Goal: Task Accomplishment & Management: Manage account settings

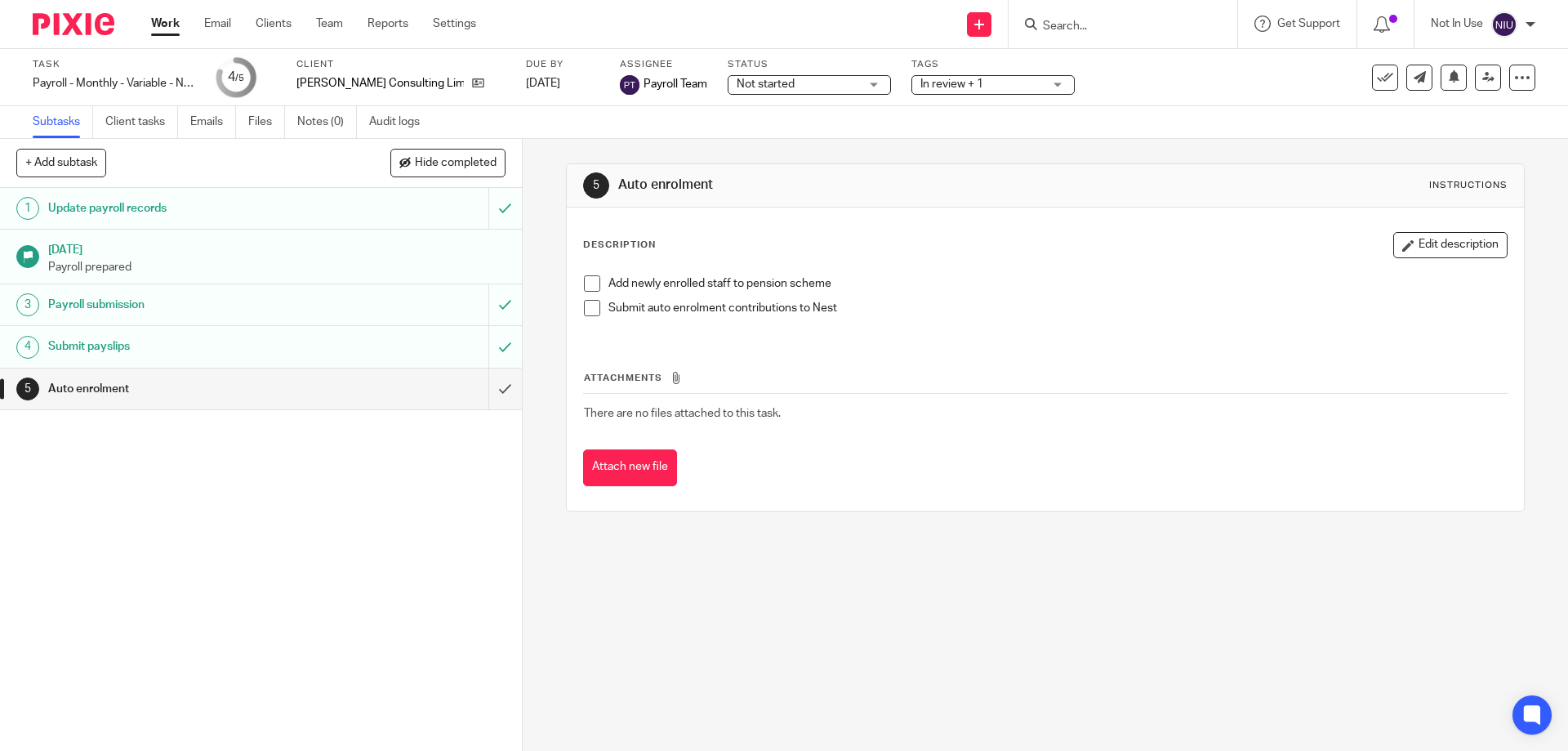
click at [1118, 29] on input "Search" at bounding box center [1115, 27] width 147 height 14
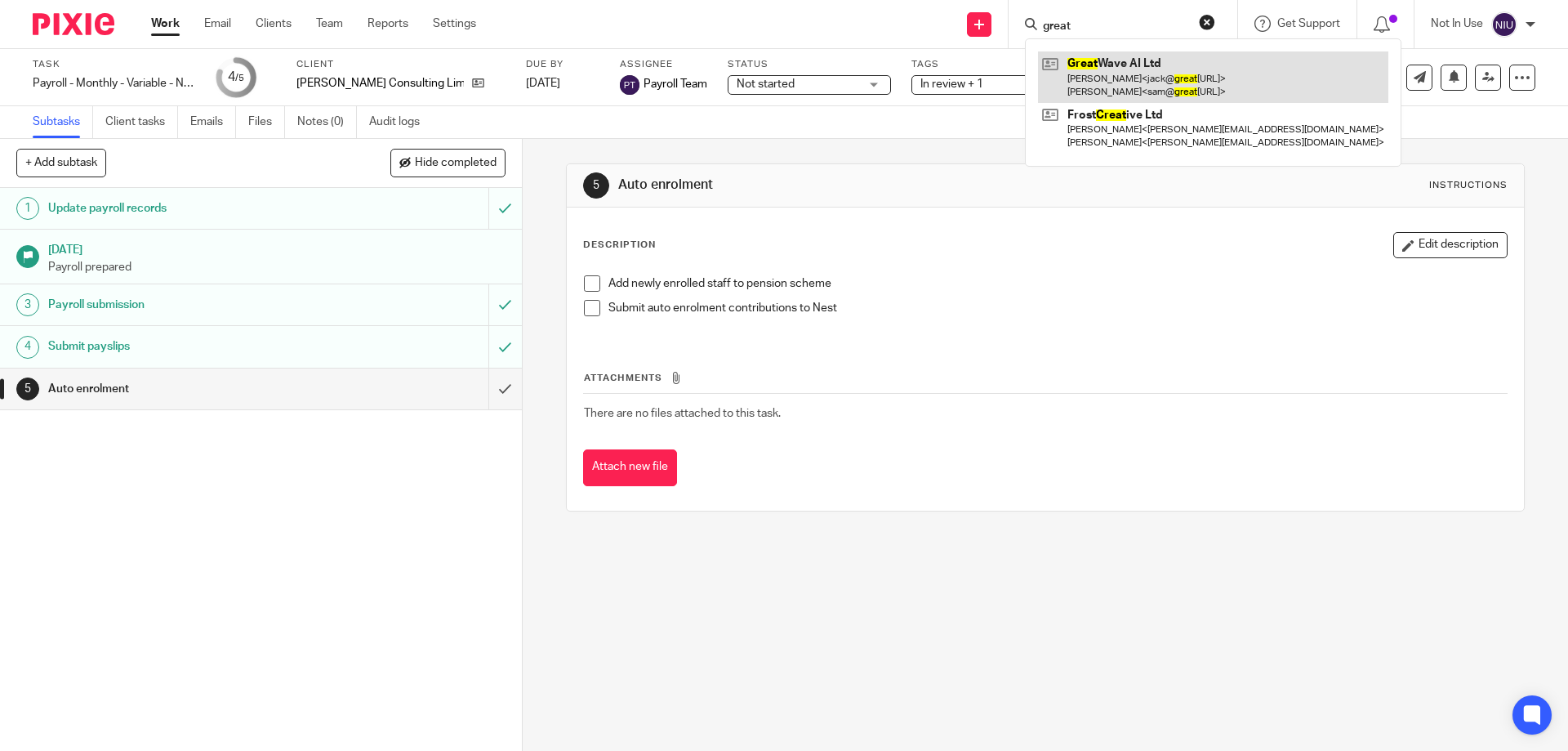
type input "great"
click at [1102, 60] on link at bounding box center [1213, 76] width 350 height 51
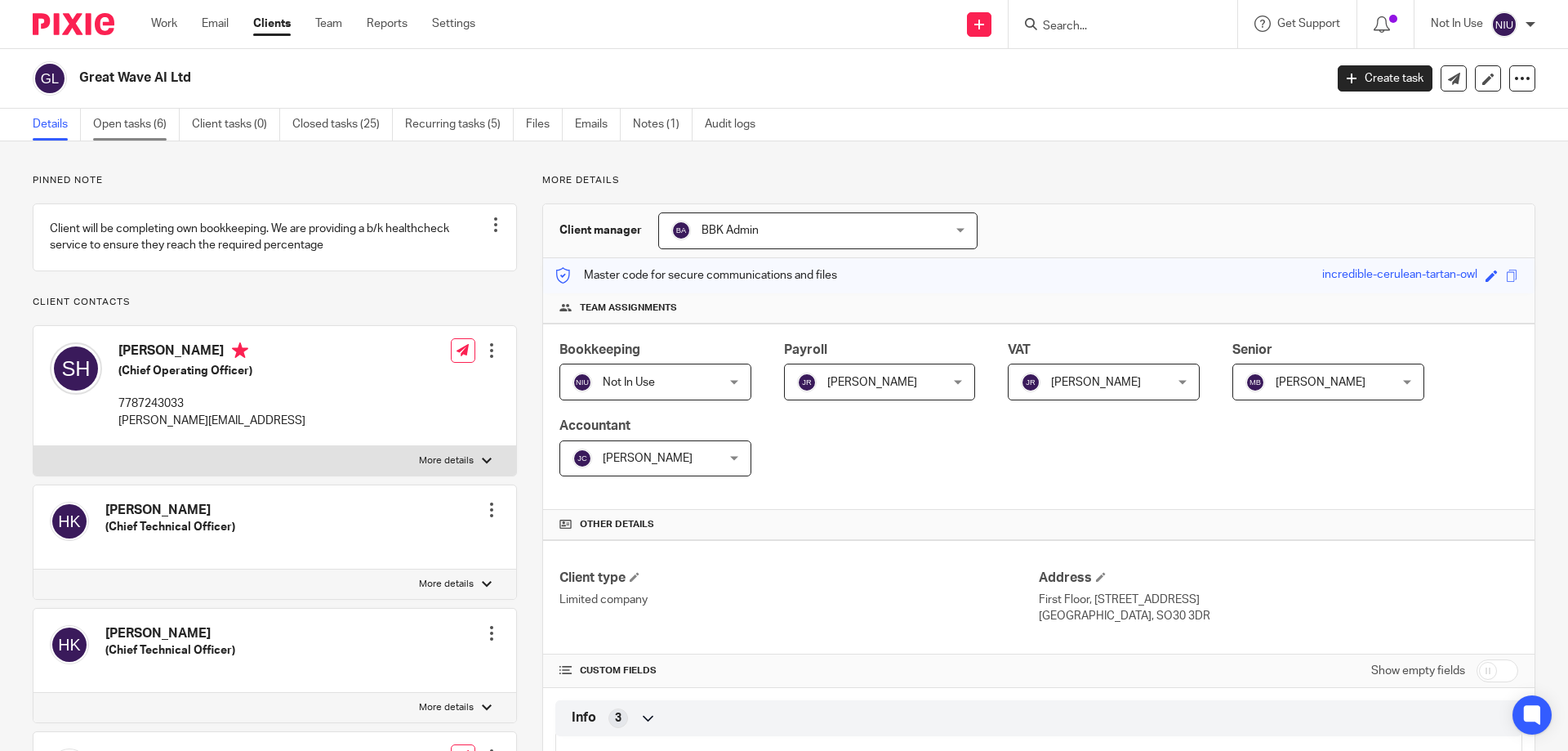
click at [133, 122] on link "Open tasks (6)" at bounding box center [136, 124] width 87 height 31
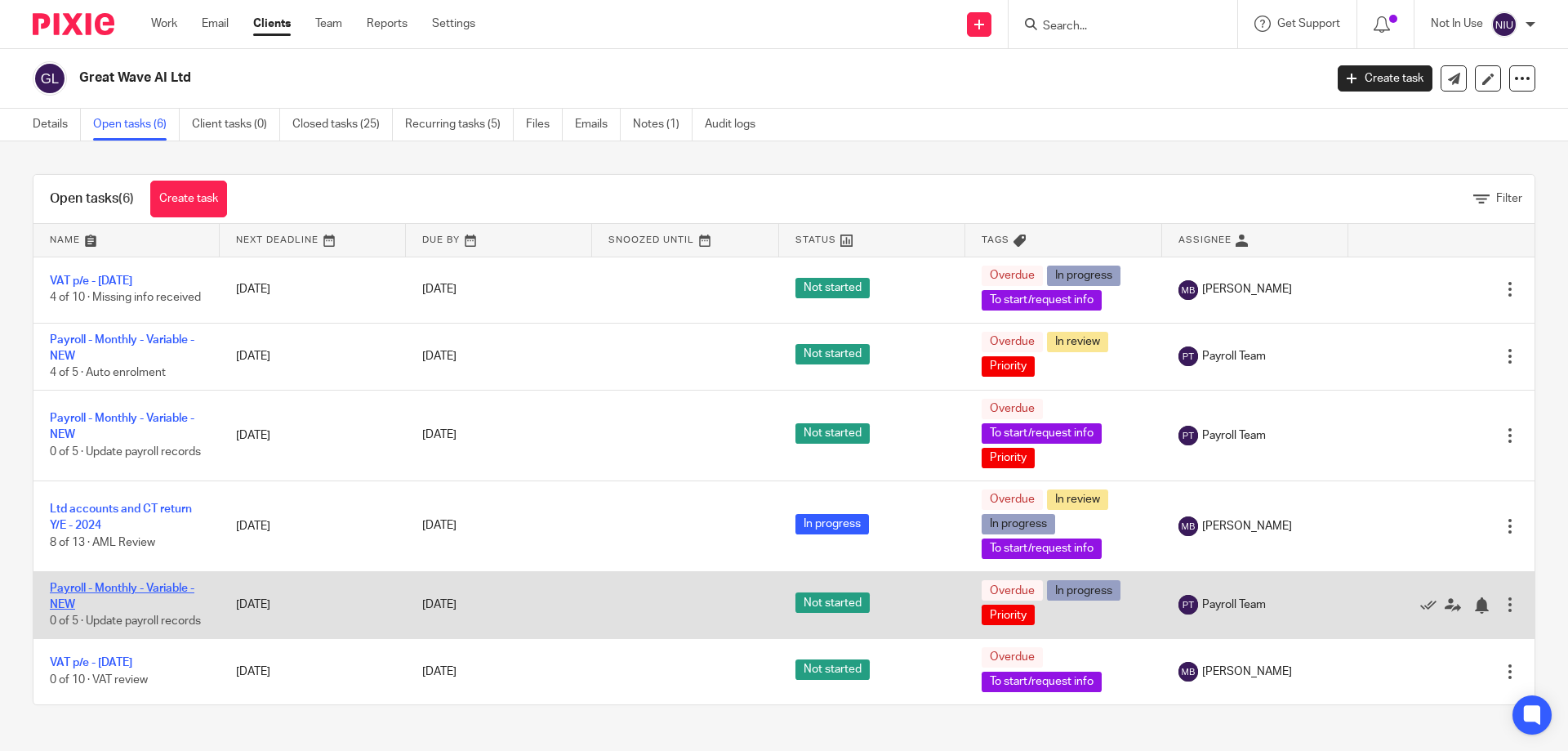
click at [150, 587] on link "Payroll - Monthly - Variable - NEW" at bounding box center [121, 595] width 144 height 28
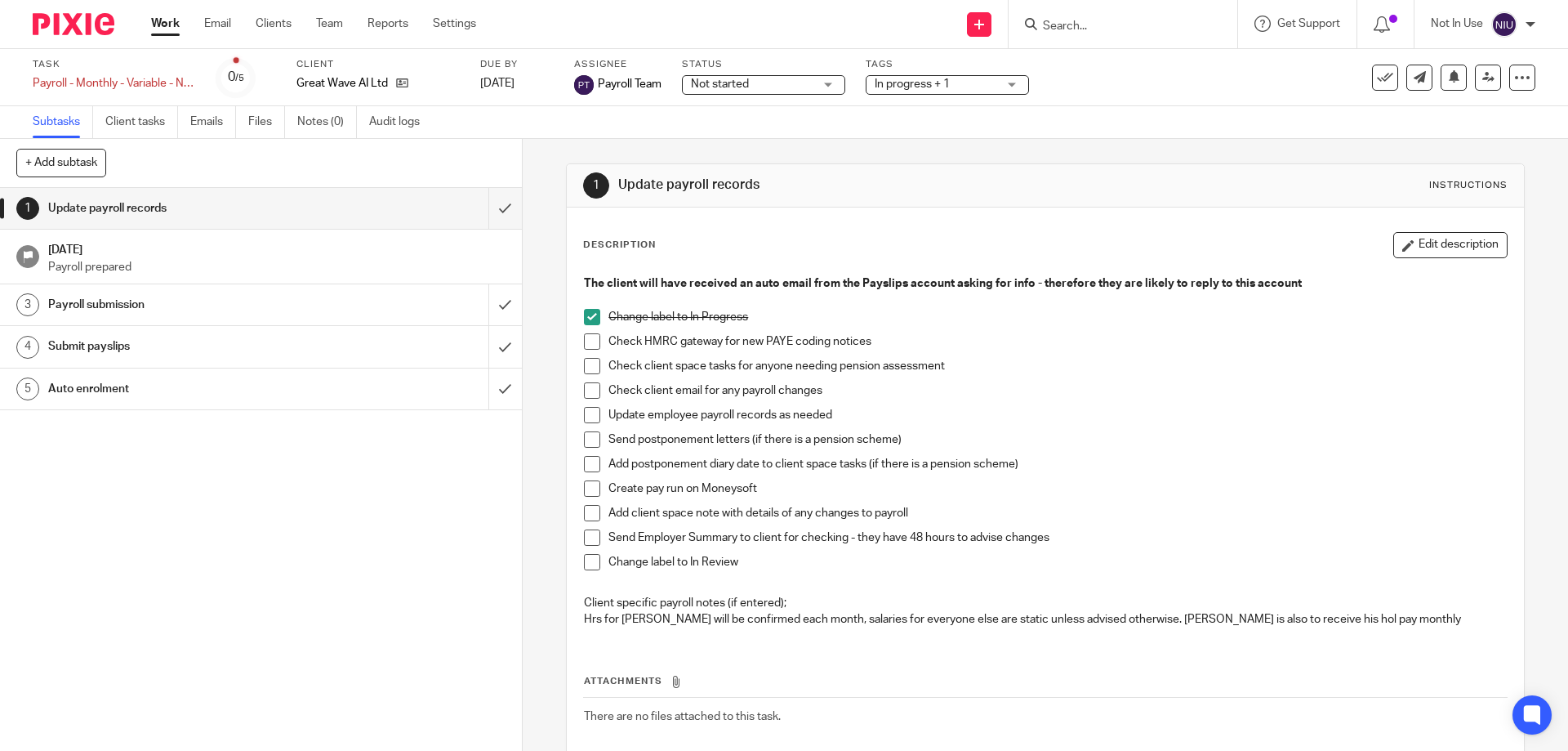
click at [594, 341] on span at bounding box center [592, 341] width 16 height 16
click at [588, 366] on span at bounding box center [592, 365] width 16 height 16
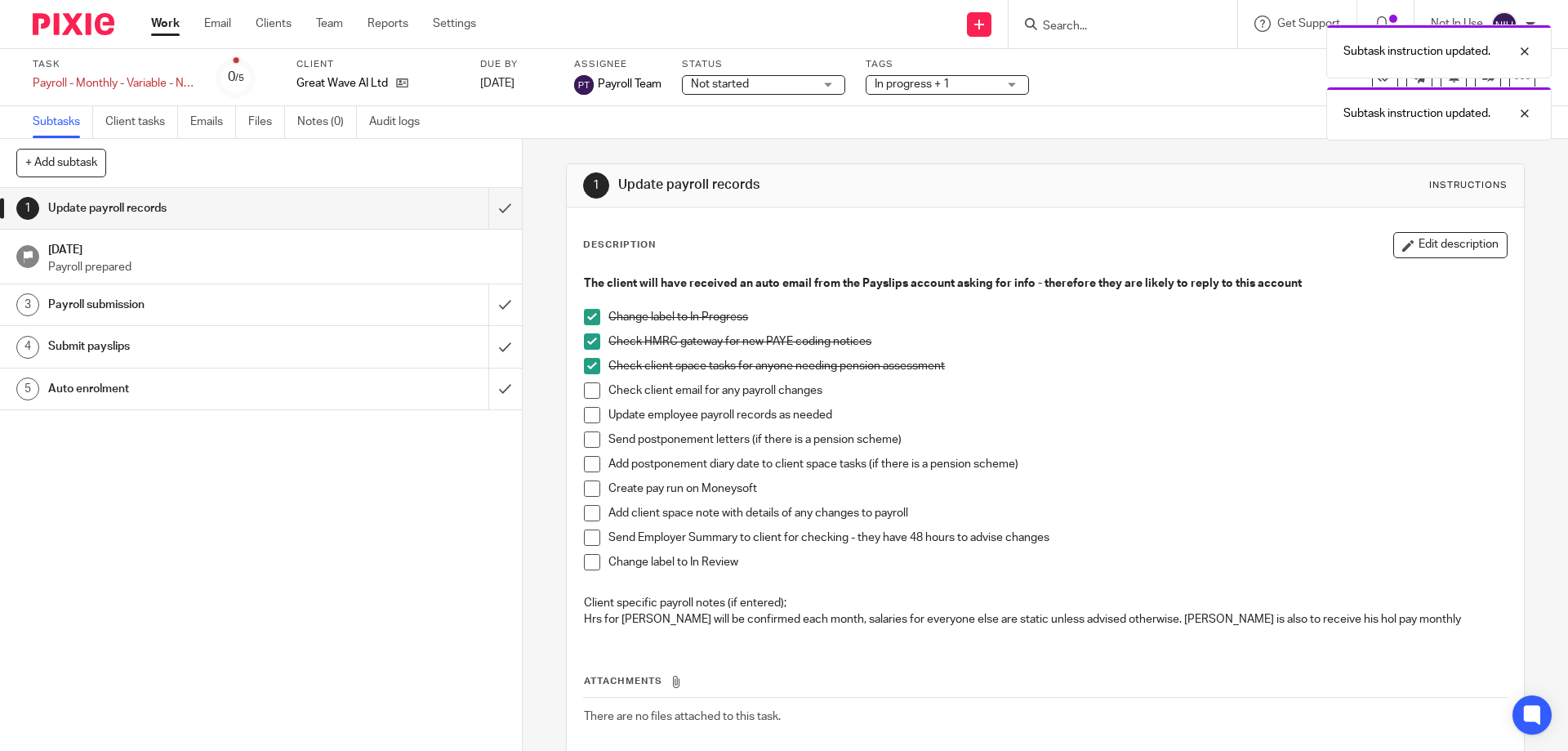
click at [593, 390] on span at bounding box center [592, 390] width 16 height 16
click at [593, 416] on span at bounding box center [592, 414] width 16 height 16
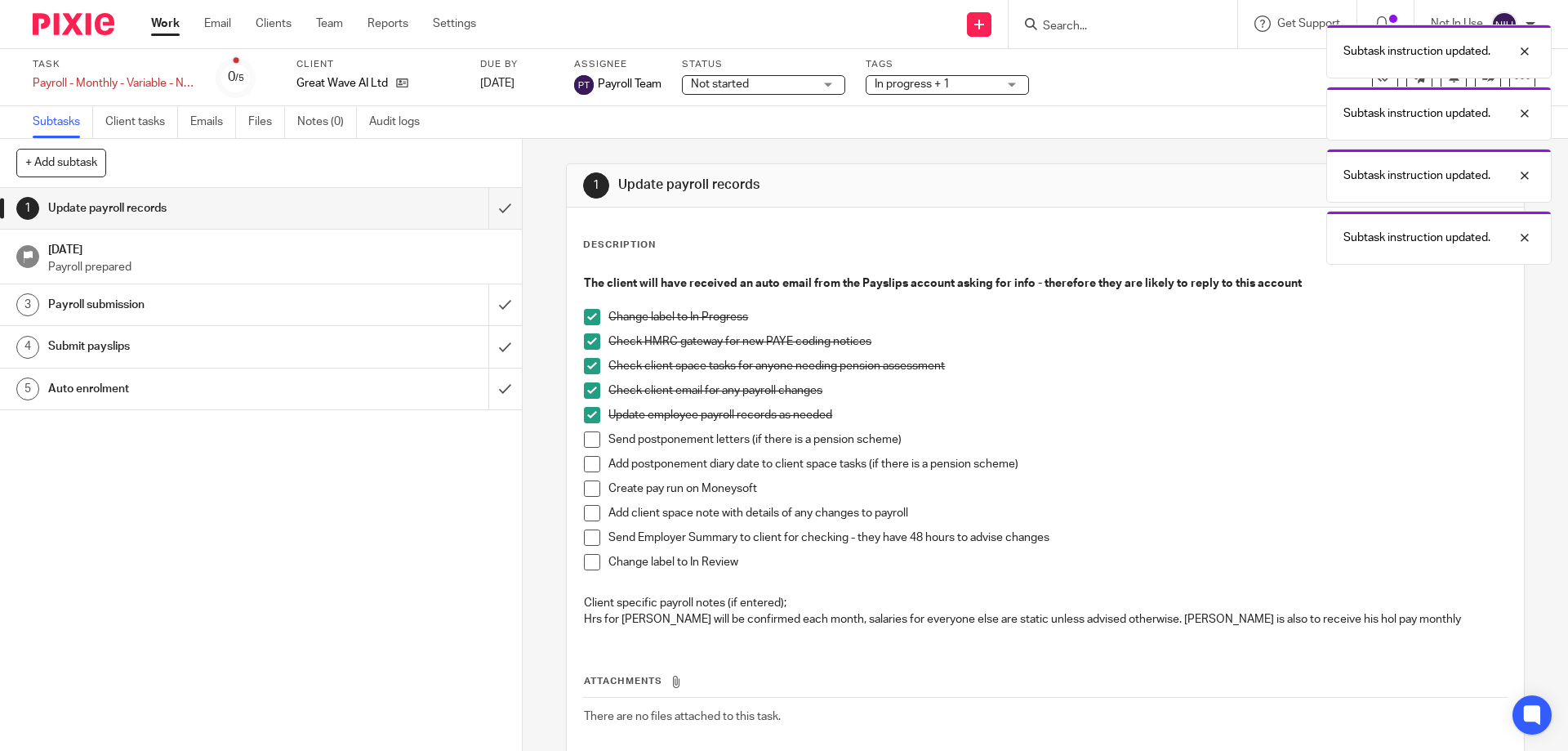
click at [592, 486] on span at bounding box center [592, 488] width 16 height 16
click at [593, 517] on span at bounding box center [592, 512] width 16 height 16
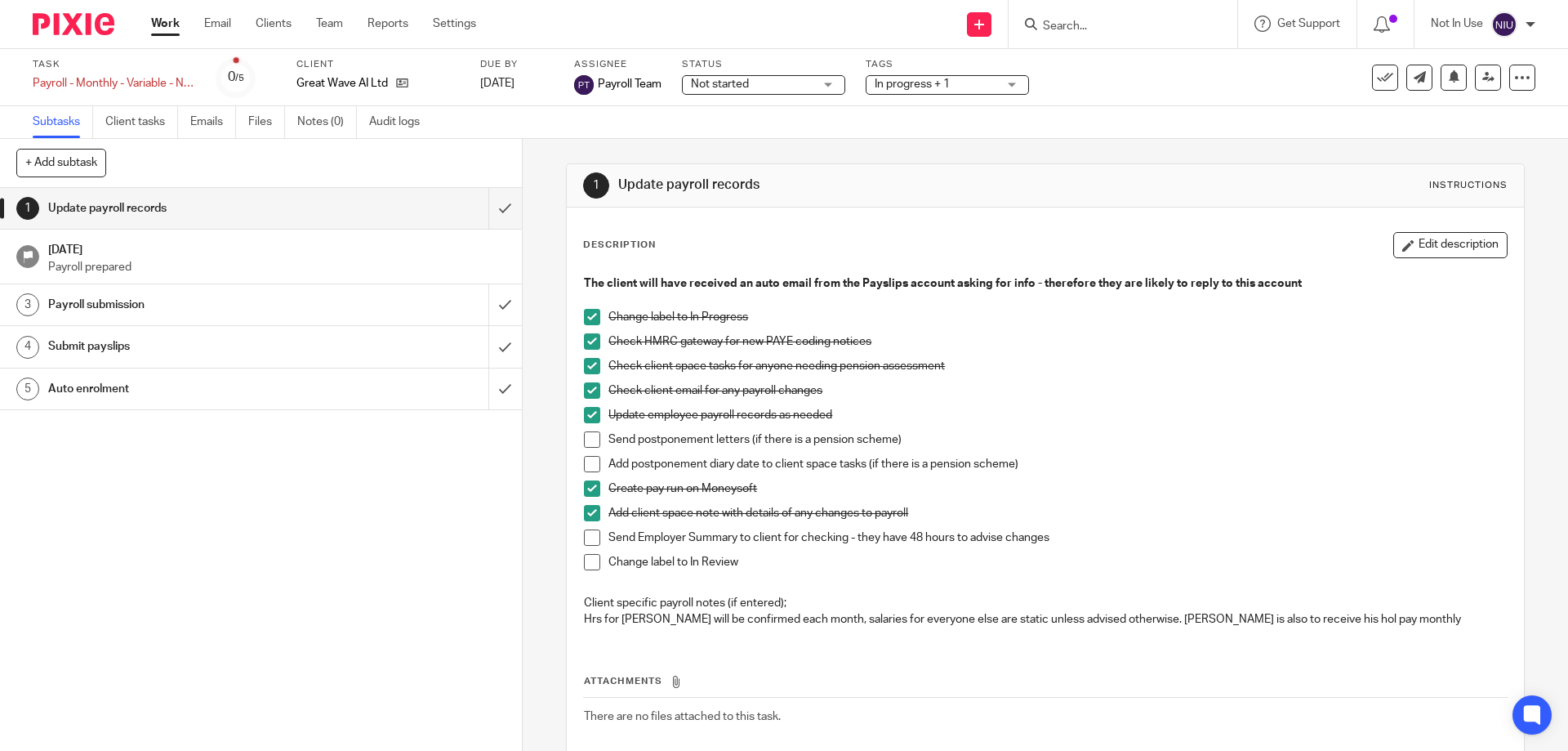
click at [593, 538] on span at bounding box center [592, 537] width 16 height 16
click at [977, 77] on div "Subtask instruction updated." at bounding box center [1168, 47] width 768 height 62
click at [972, 83] on span "In progress + 1" at bounding box center [936, 85] width 122 height 17
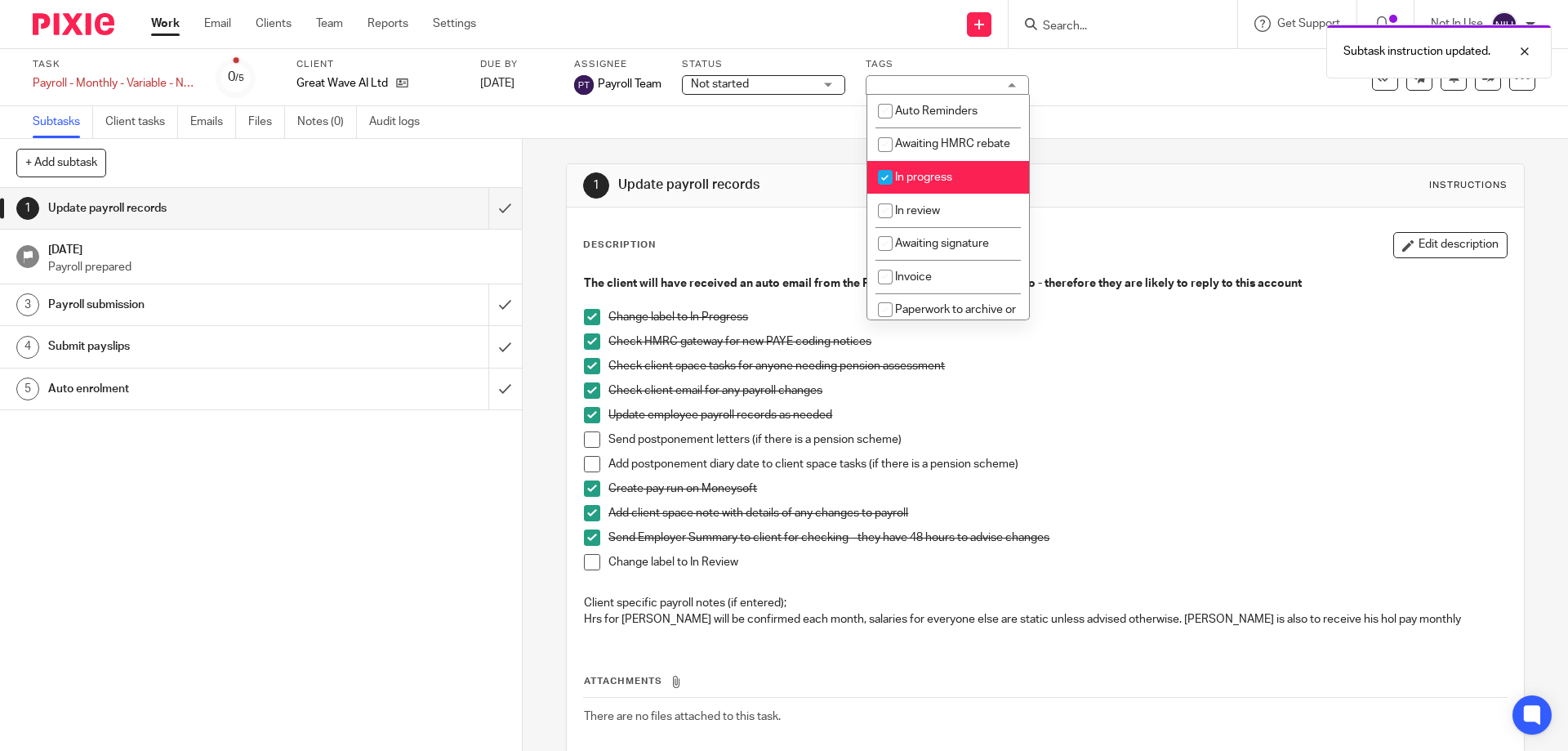
click at [928, 183] on li "In progress" at bounding box center [948, 177] width 161 height 33
checkbox input "false"
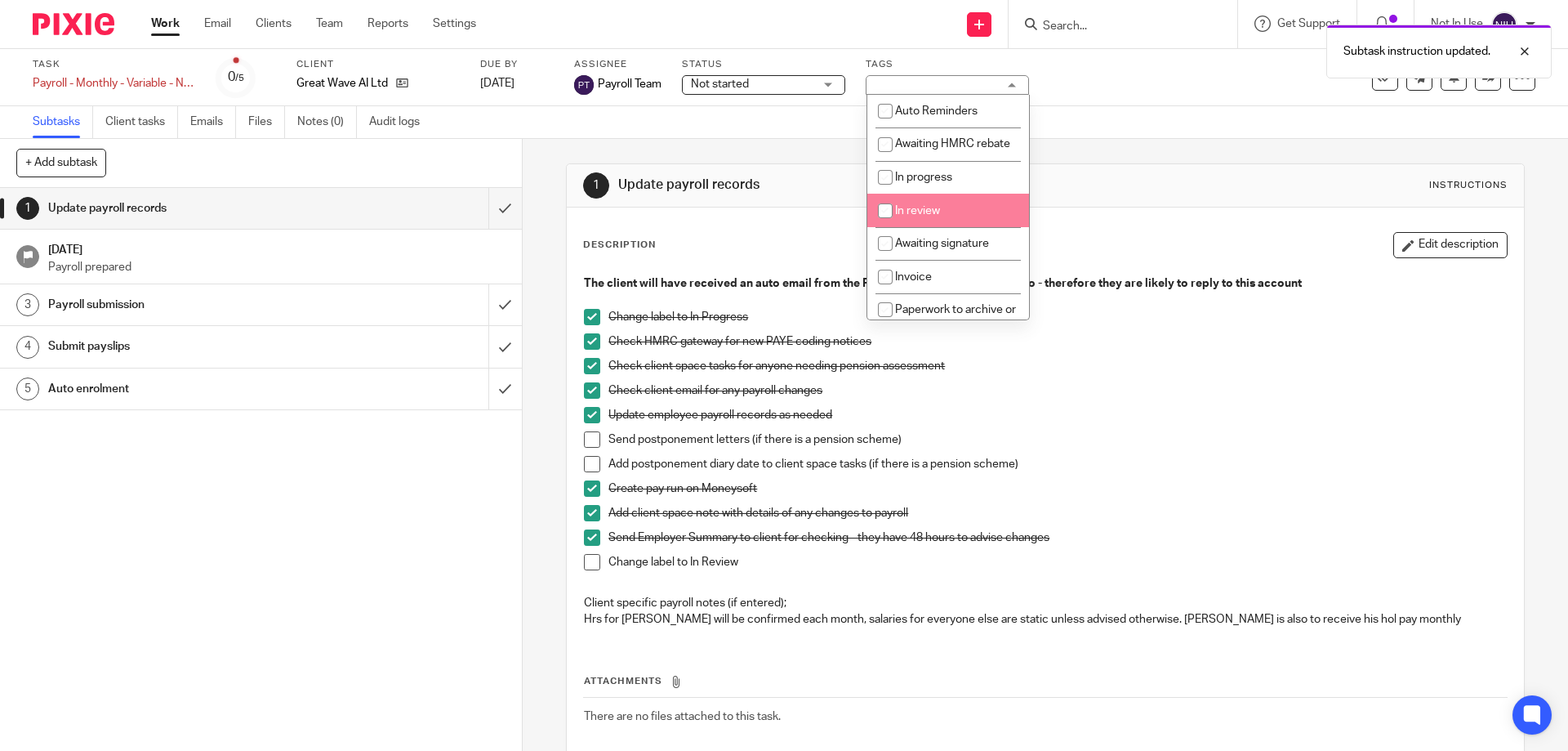
click at [914, 211] on li "In review" at bounding box center [948, 210] width 161 height 33
checkbox input "true"
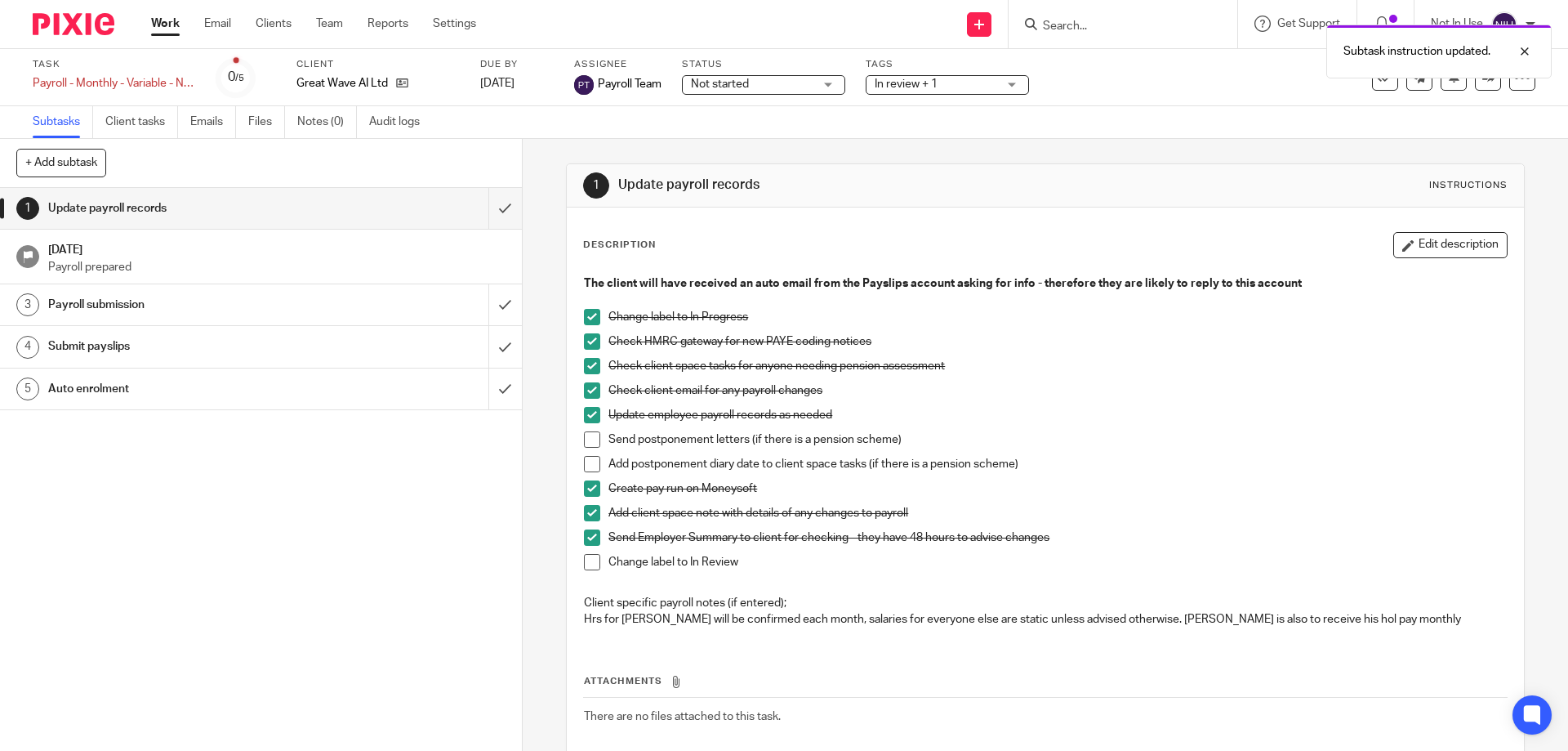
click at [1219, 312] on p "Change label to In Progress" at bounding box center [1057, 317] width 898 height 16
click at [590, 564] on span at bounding box center [592, 561] width 16 height 16
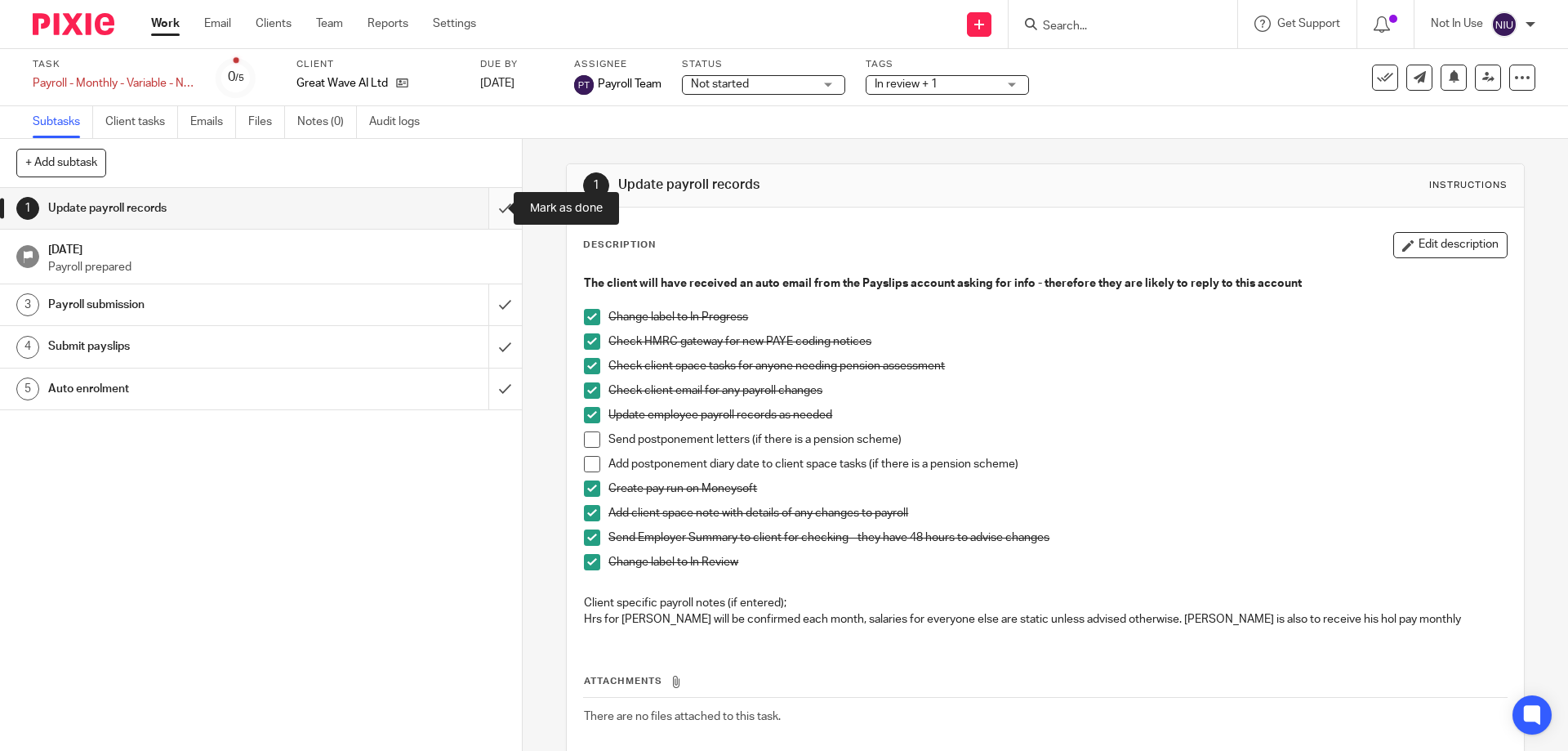
click at [502, 218] on input "submit" at bounding box center [261, 208] width 522 height 41
